Goal: Task Accomplishment & Management: Use online tool/utility

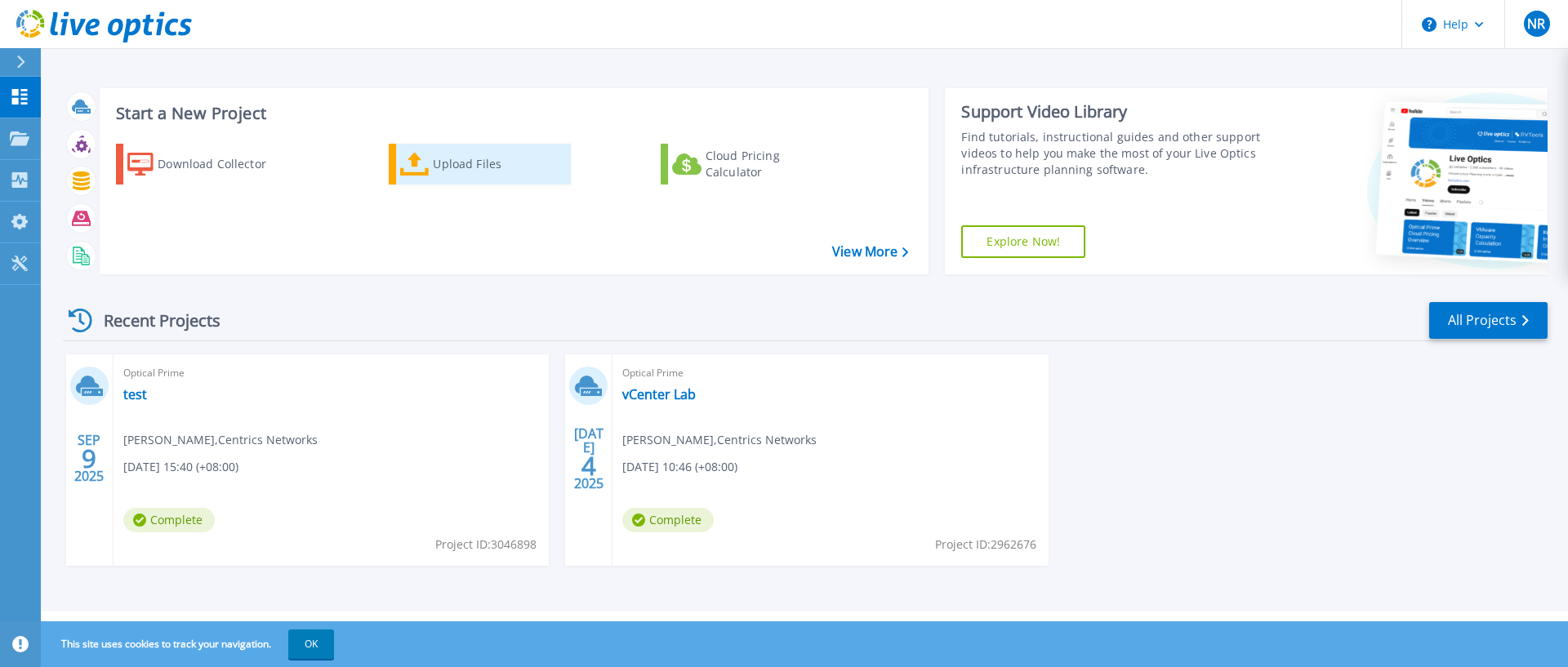
click at [444, 158] on div "Upload Files" at bounding box center [498, 163] width 131 height 33
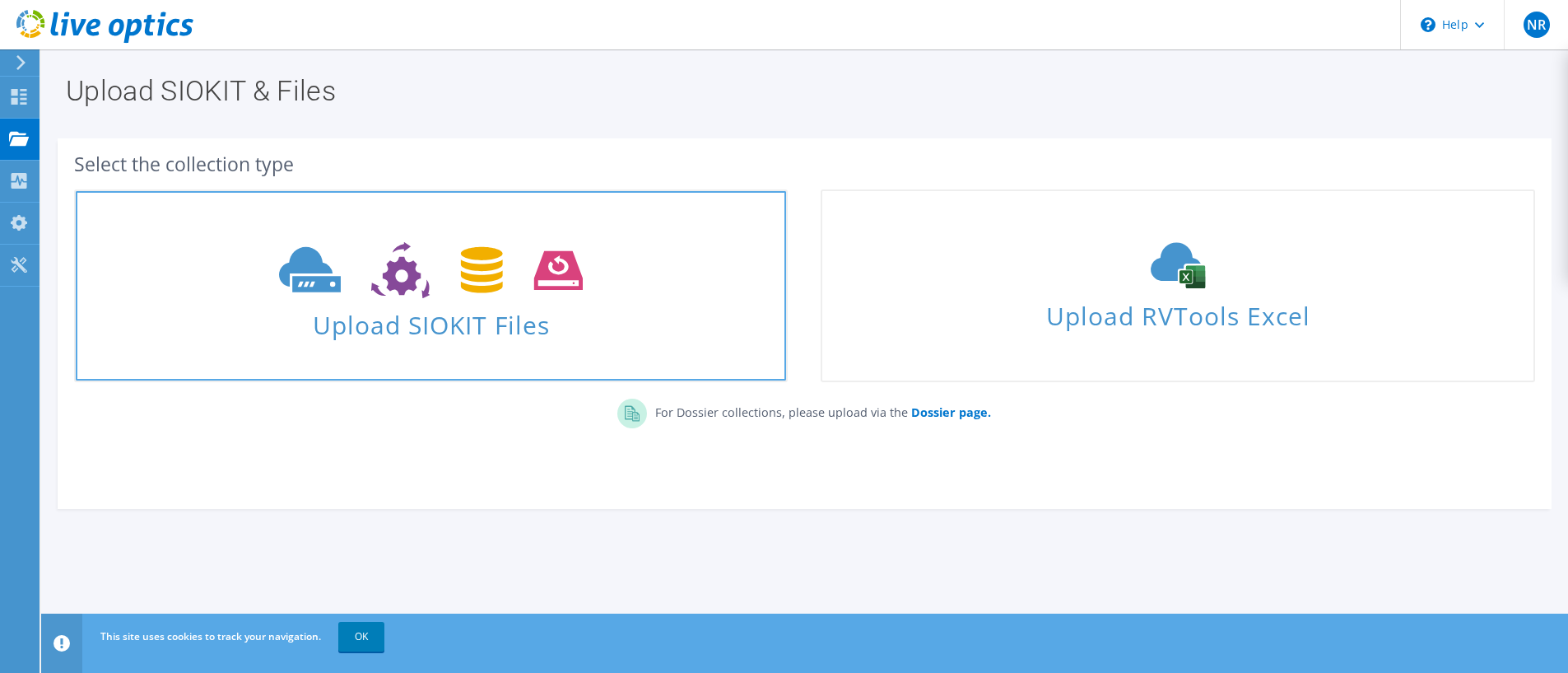
click at [412, 280] on use at bounding box center [431, 270] width 303 height 57
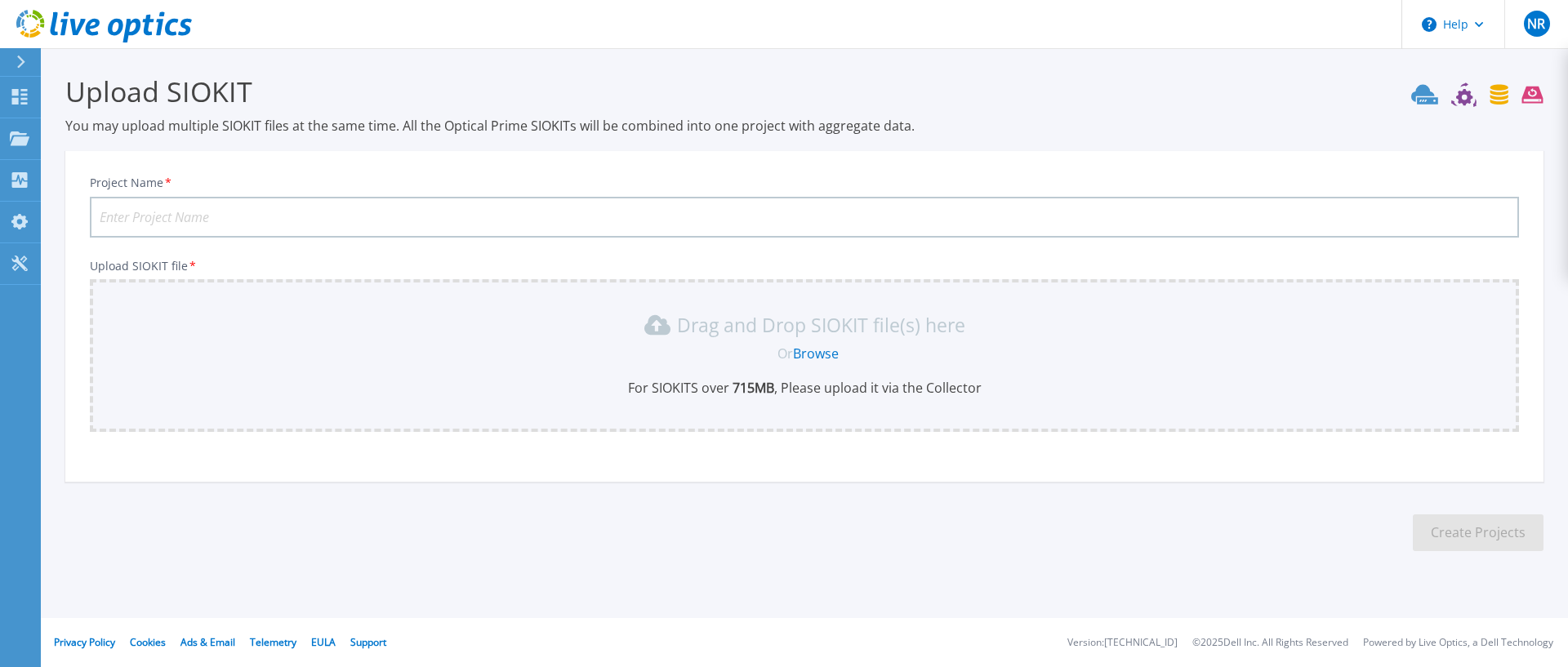
click at [152, 212] on input "Project Name *" at bounding box center [804, 217] width 1429 height 41
type input "Demo"
click at [822, 354] on link "Browse" at bounding box center [815, 353] width 46 height 18
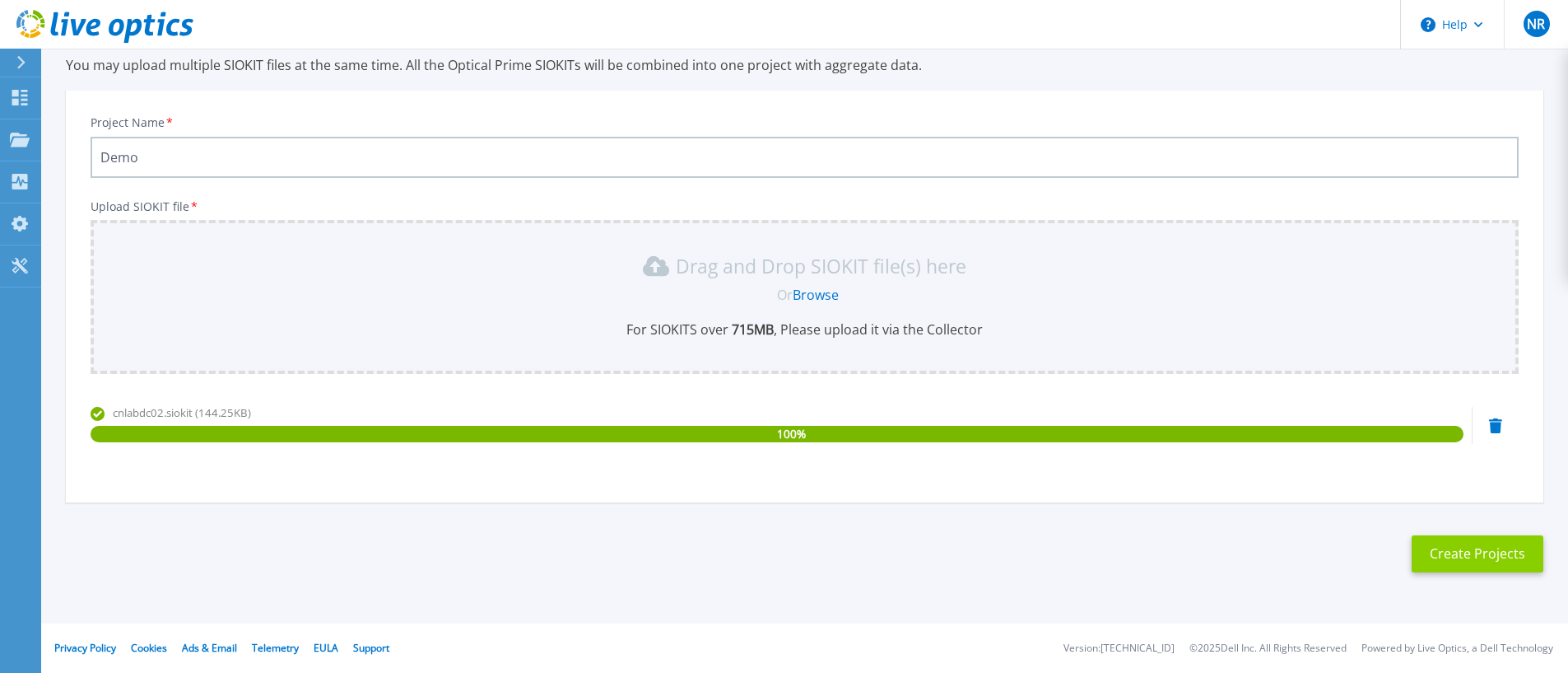
click at [1461, 546] on button "Create Projects" at bounding box center [1477, 554] width 132 height 37
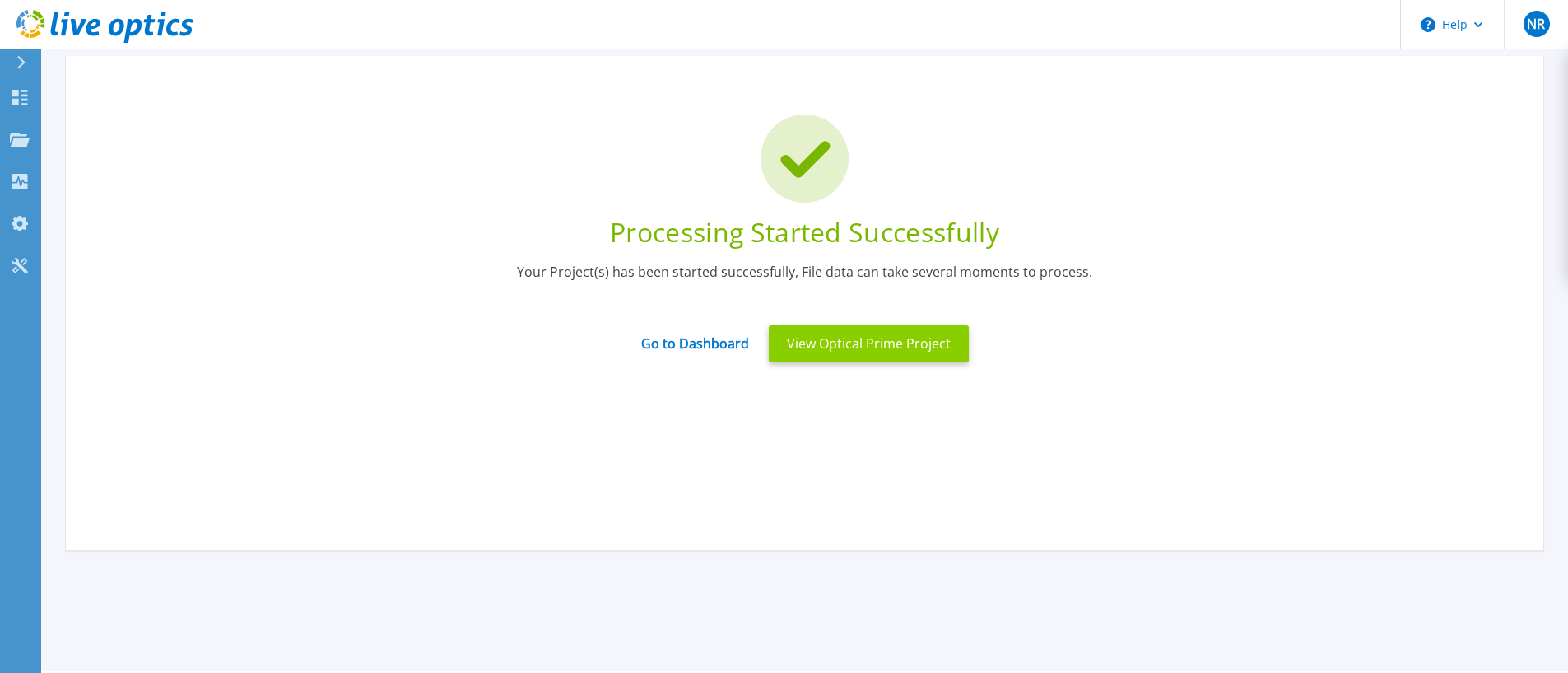
click at [912, 336] on button "View Optical Prime Project" at bounding box center [867, 344] width 200 height 37
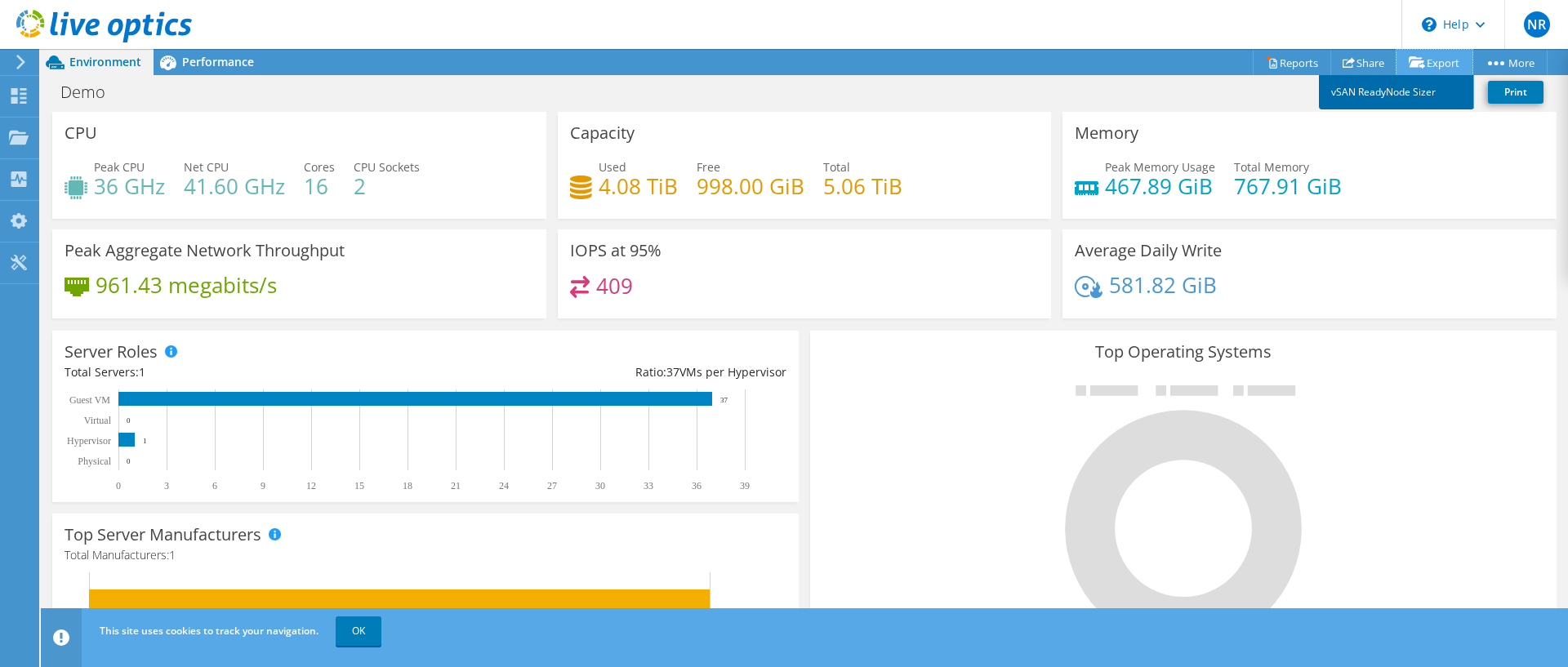
drag, startPoint x: 1429, startPoint y: 63, endPoint x: 1367, endPoint y: 87, distance: 66.5
click at [1429, 63] on link "Export" at bounding box center [1434, 62] width 76 height 25
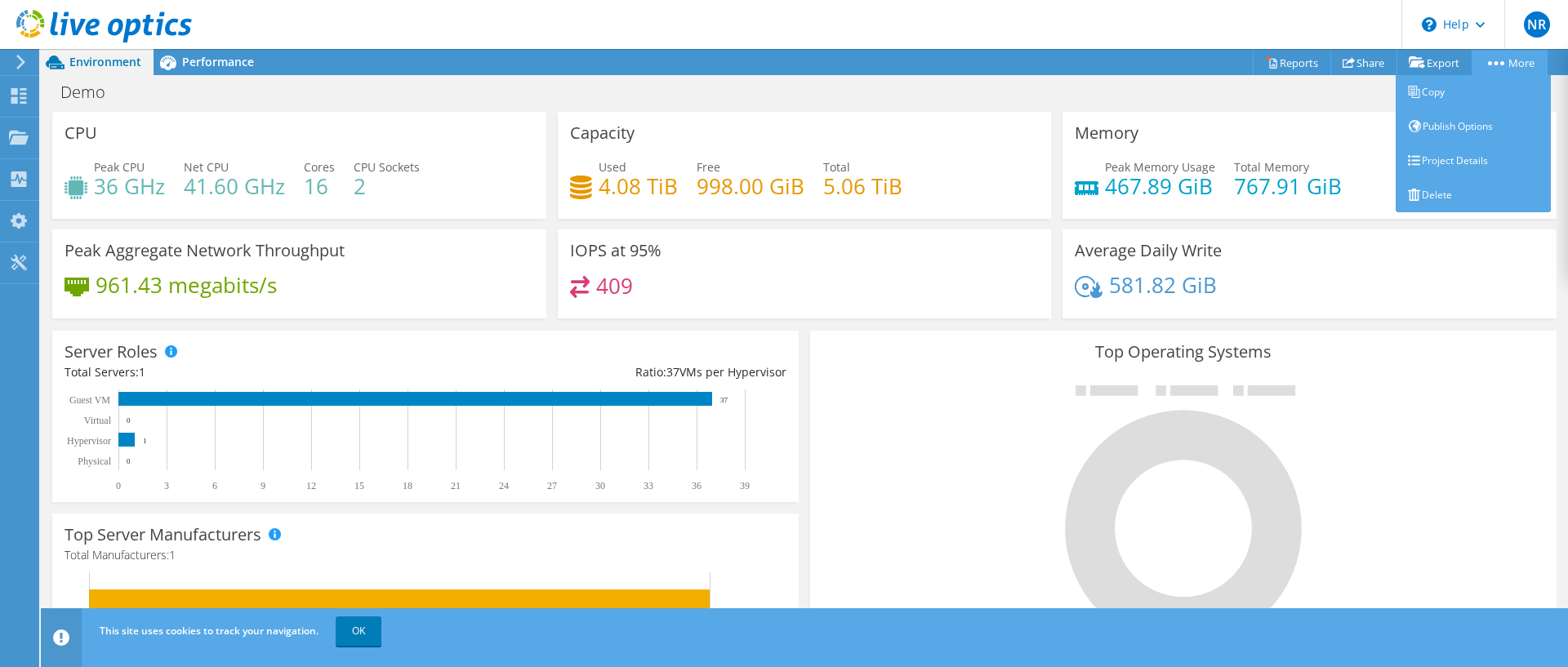
click at [1518, 63] on link "More" at bounding box center [1509, 62] width 76 height 25
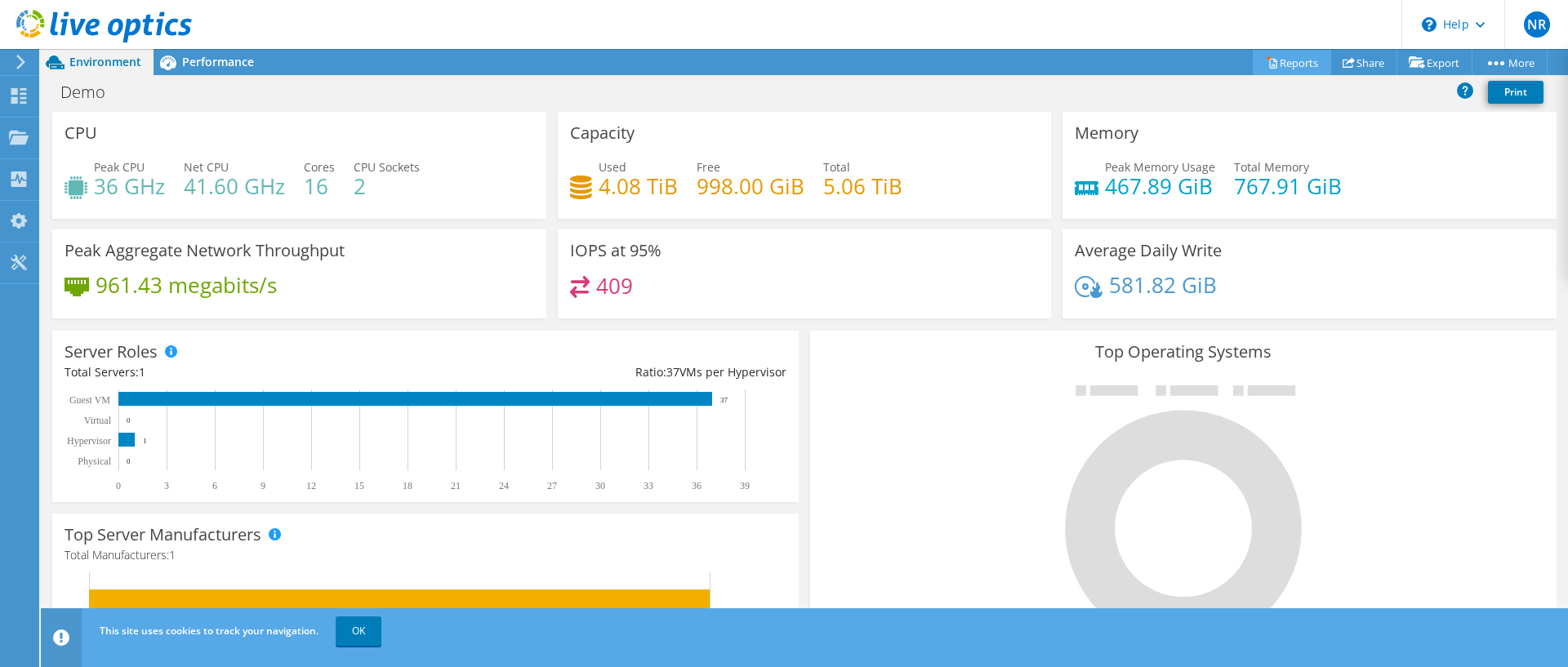
click at [1266, 62] on icon at bounding box center [1272, 62] width 12 height 12
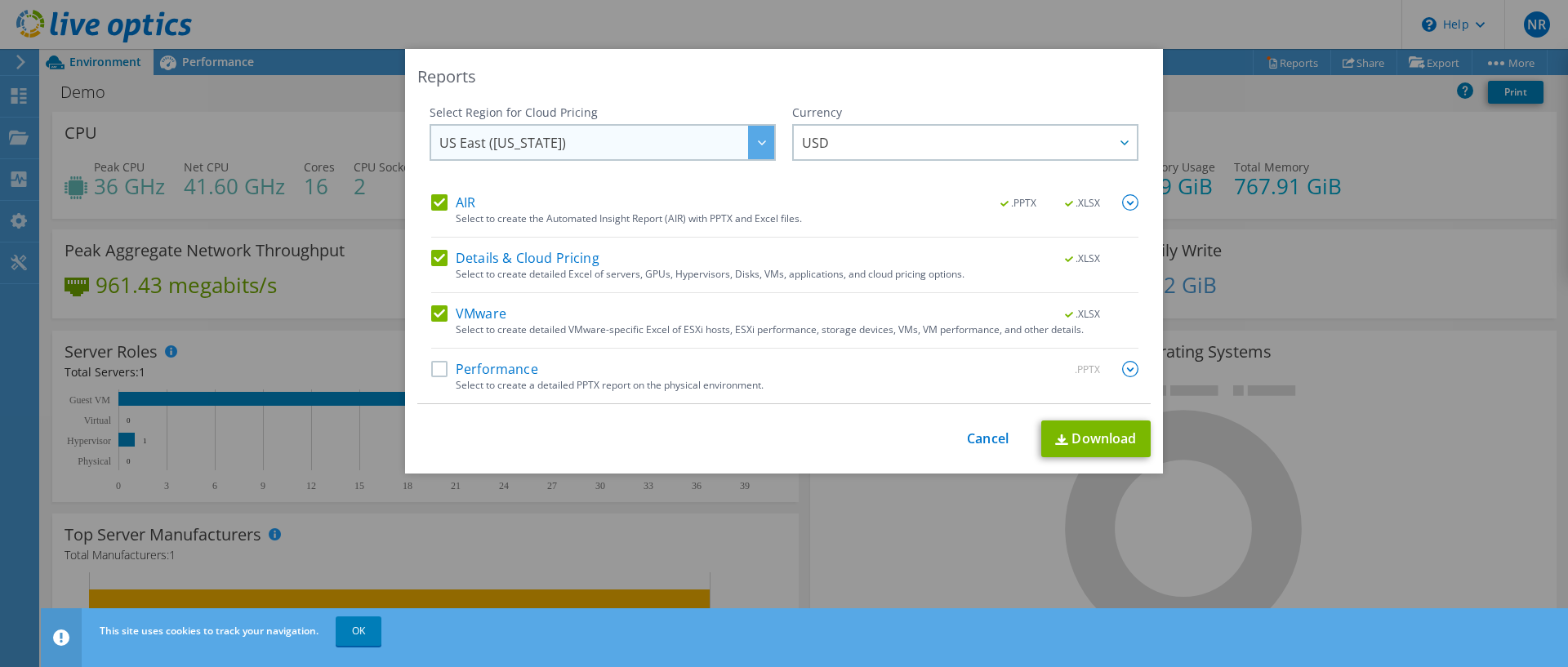
click at [728, 135] on span "US East ([US_STATE])" at bounding box center [607, 142] width 335 height 33
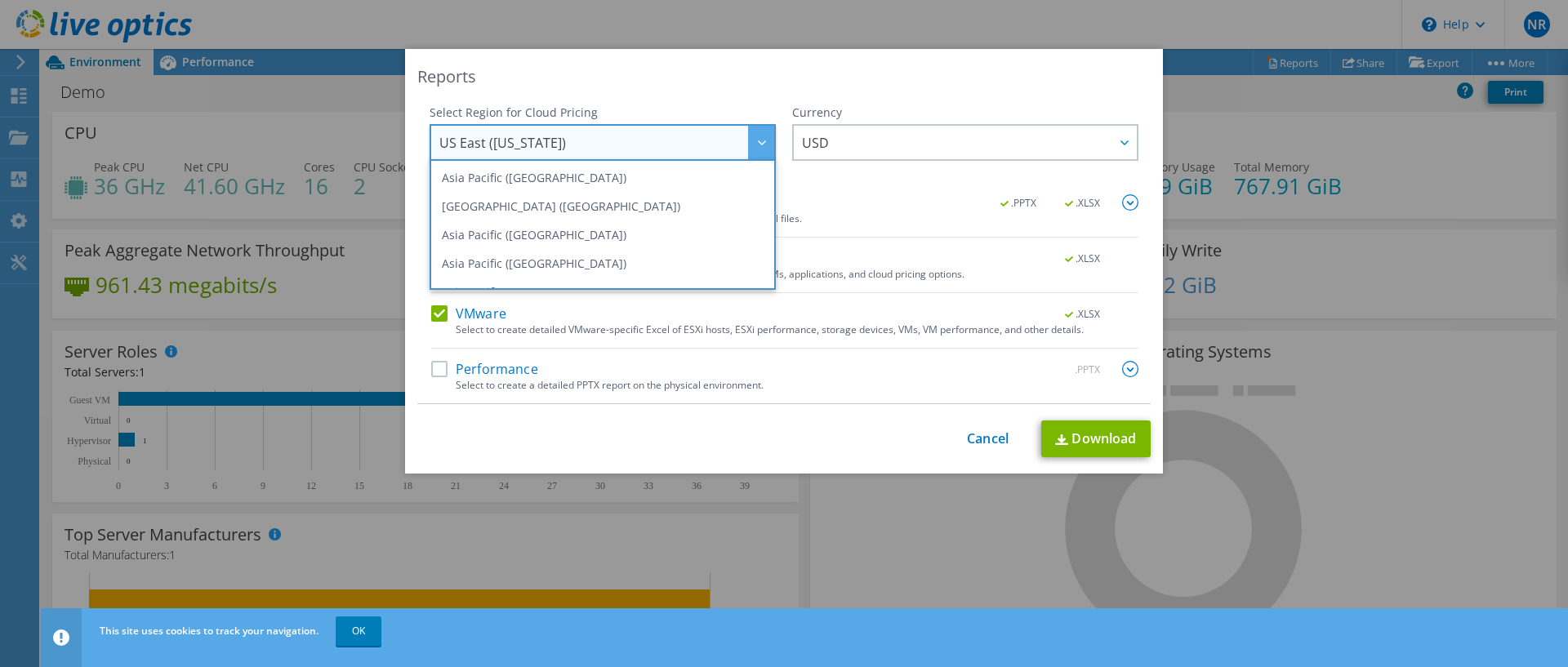
click at [728, 135] on span "US East ([US_STATE])" at bounding box center [607, 142] width 335 height 33
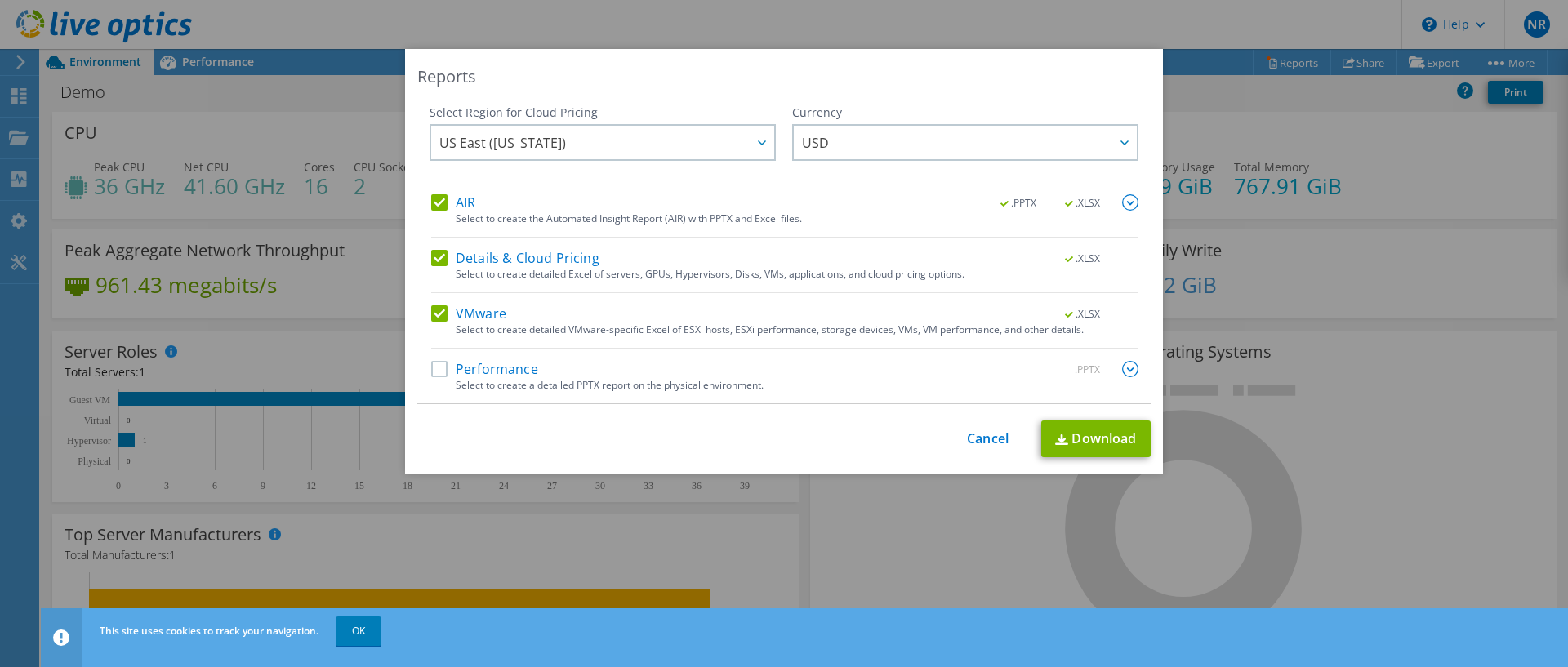
click at [979, 449] on div "This process may take a while, please wait... Cancel Download" at bounding box center [784, 438] width 733 height 37
click at [981, 435] on link "Cancel" at bounding box center [987, 438] width 42 height 16
